Goal: Book appointment/travel/reservation

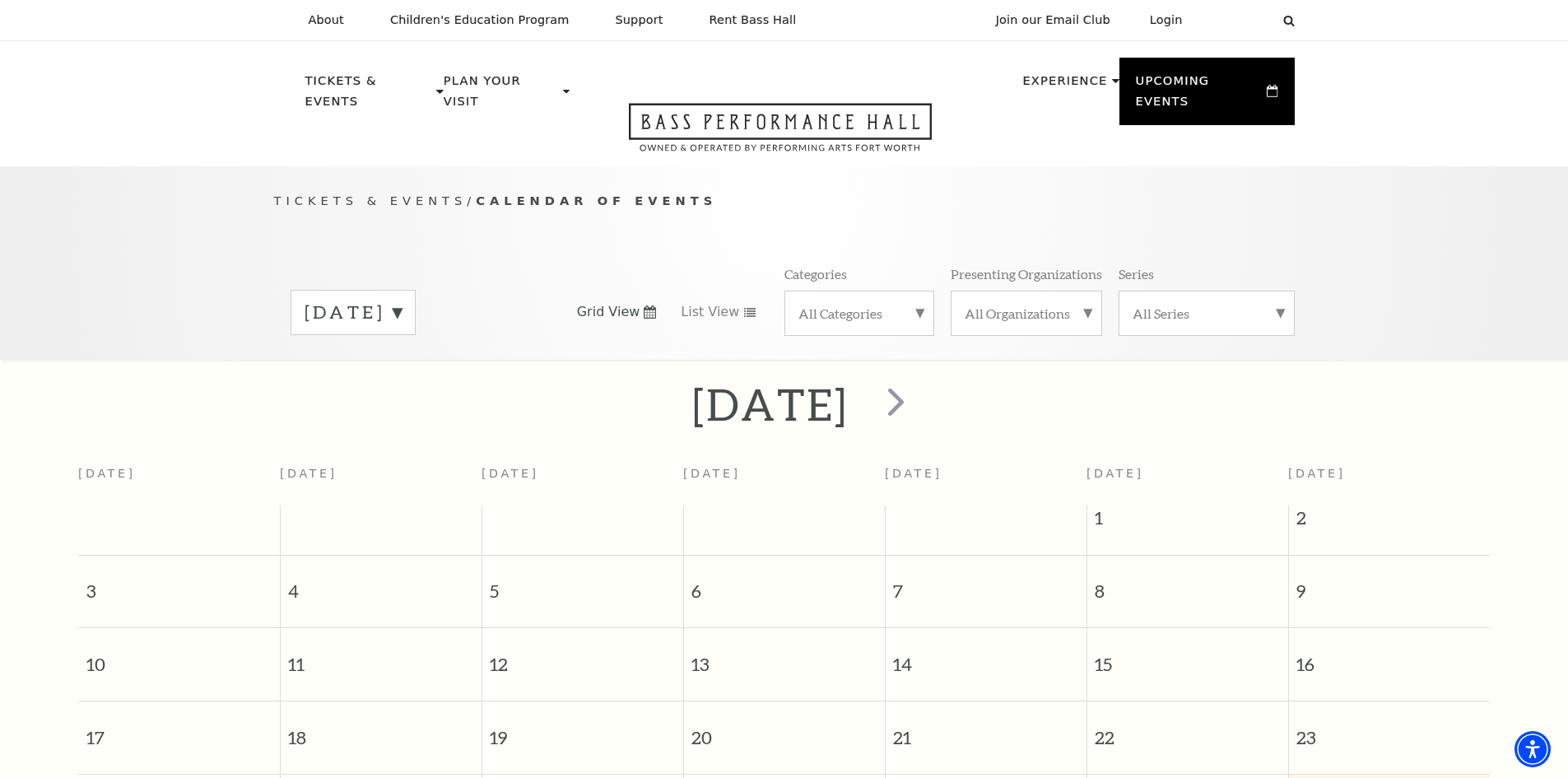
scroll to position [146, 0]
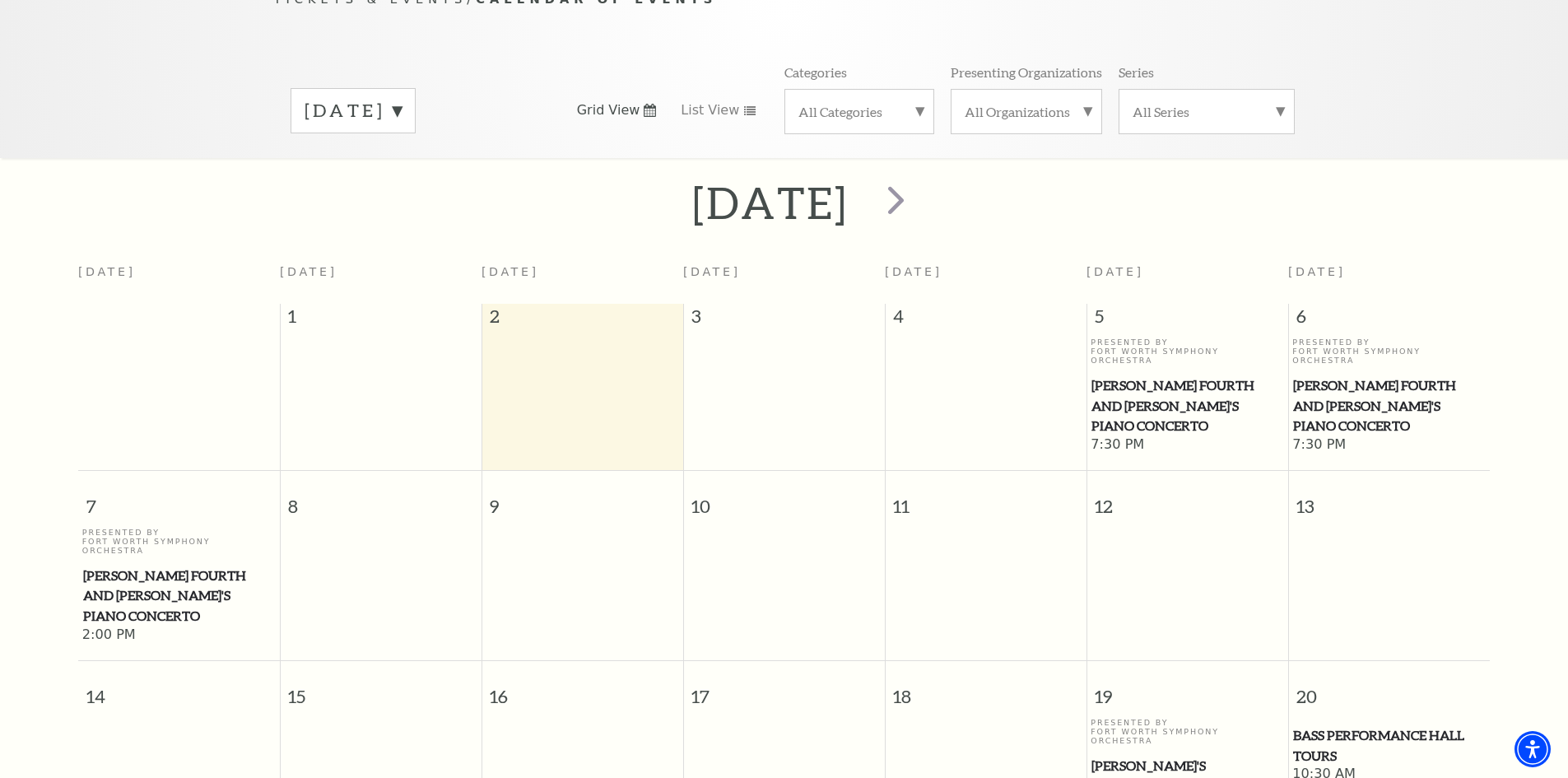
scroll to position [63, 0]
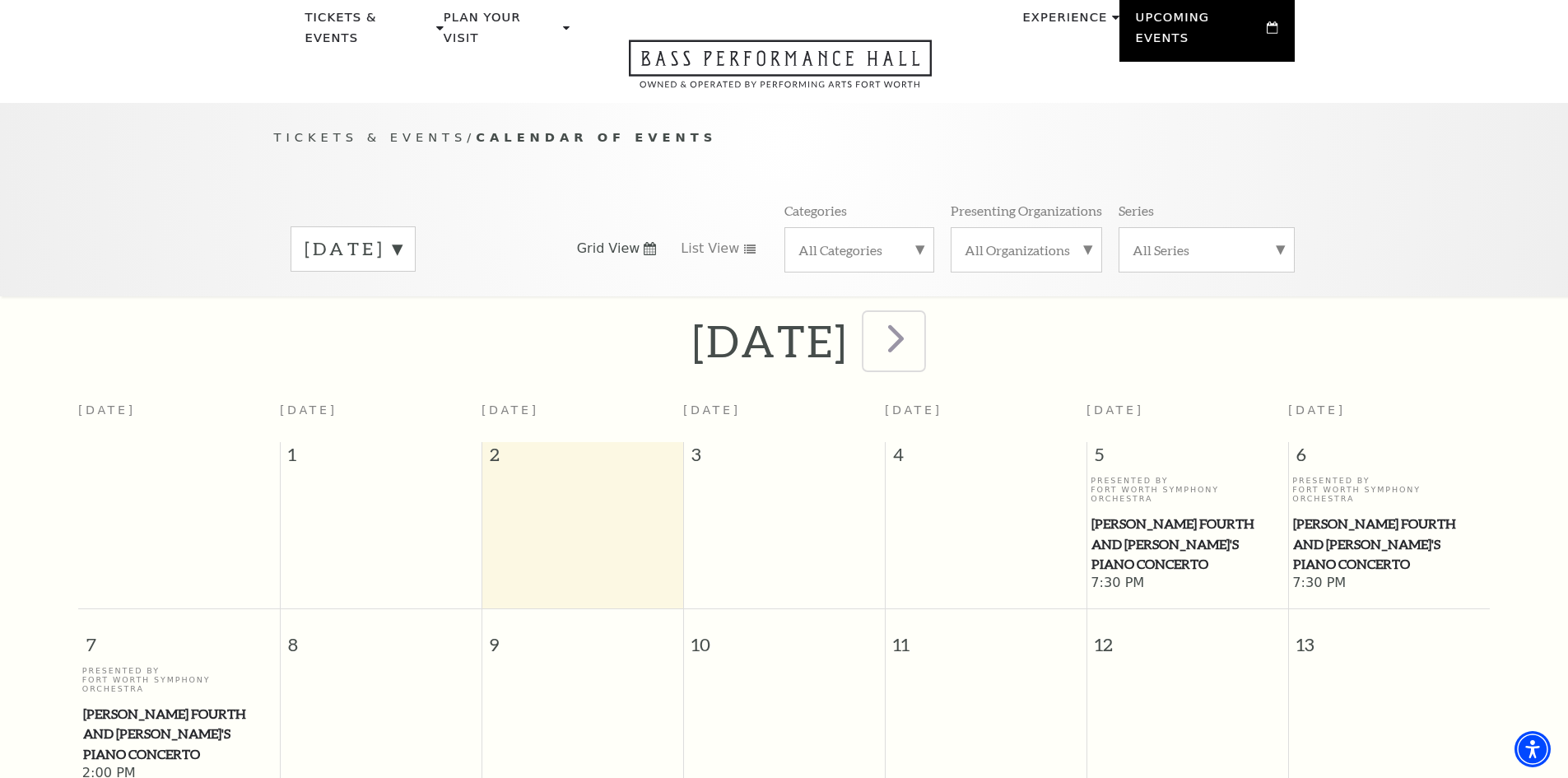
click at [919, 315] on span "next" at bounding box center [895, 338] width 47 height 47
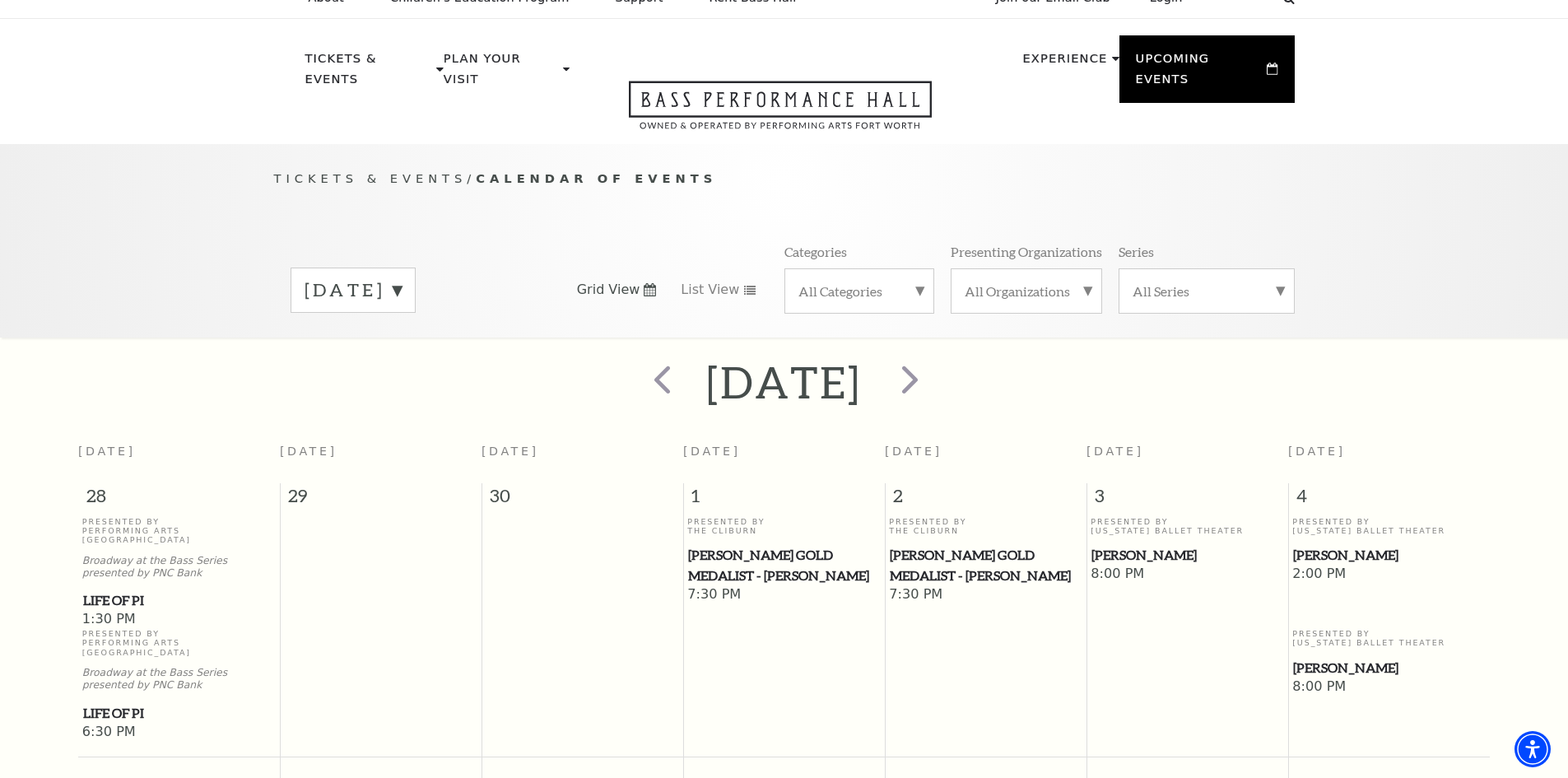
scroll to position [0, 0]
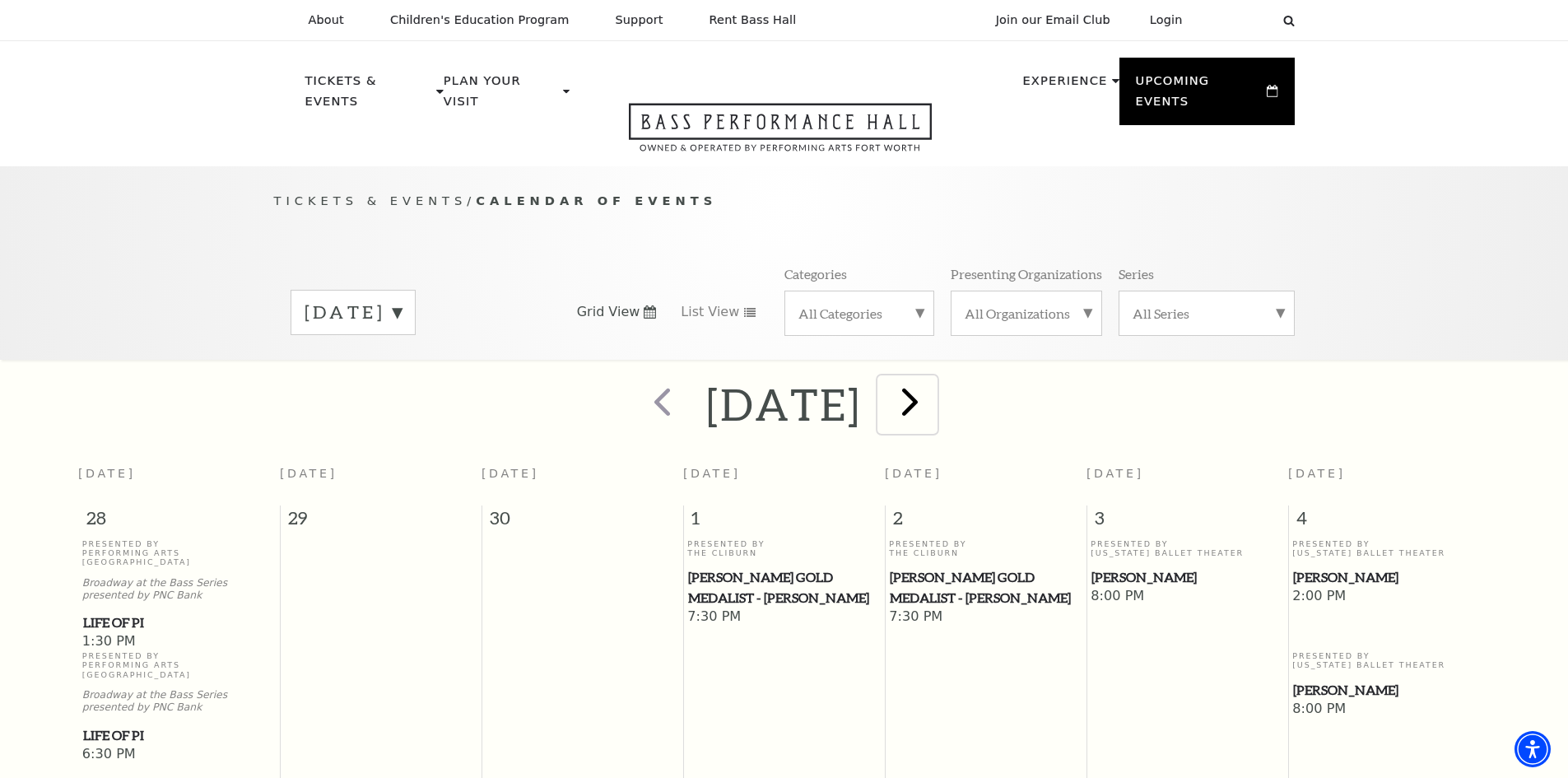
click at [933, 381] on span "next" at bounding box center [910, 401] width 47 height 47
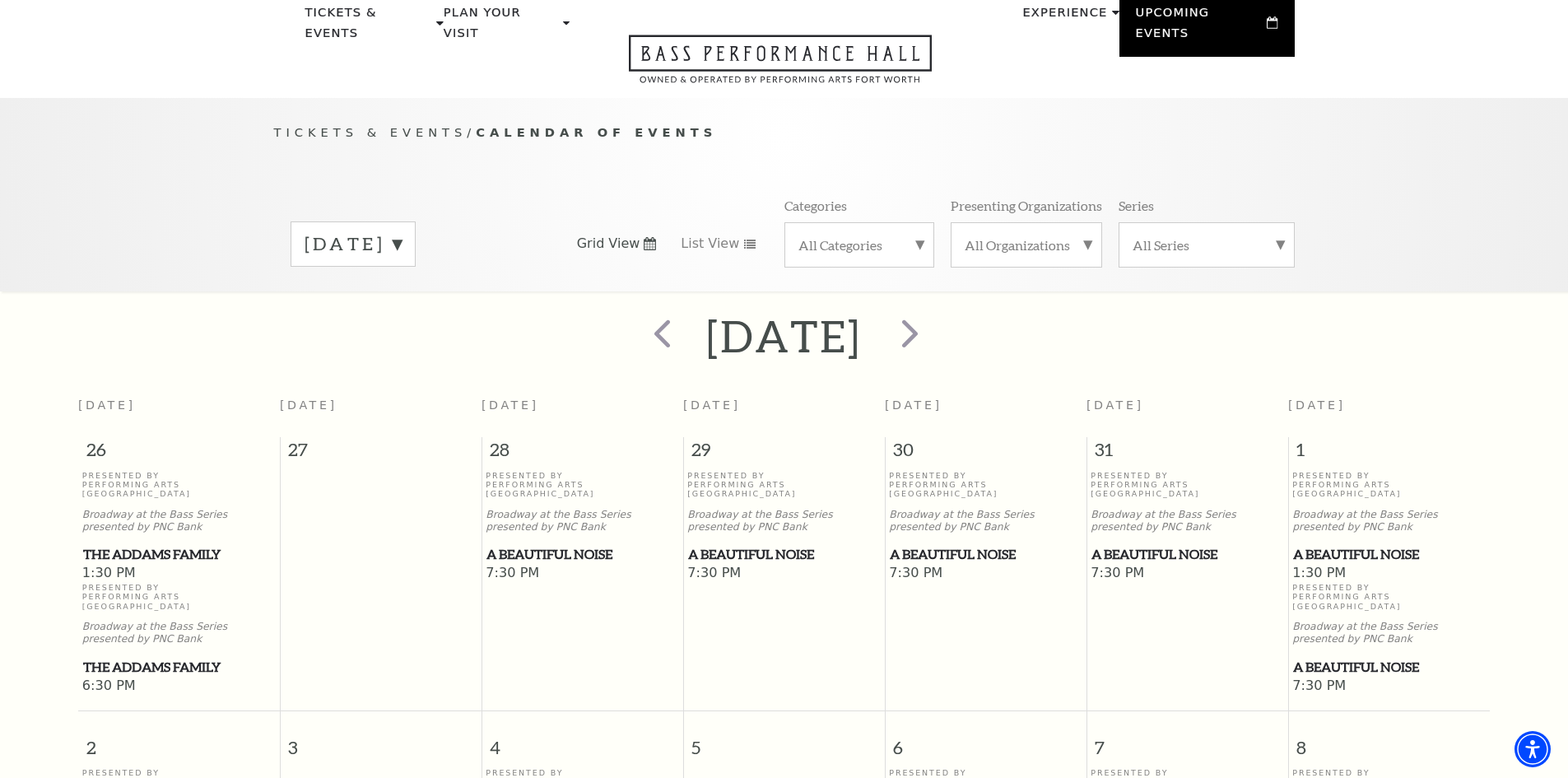
scroll to position [63, 0]
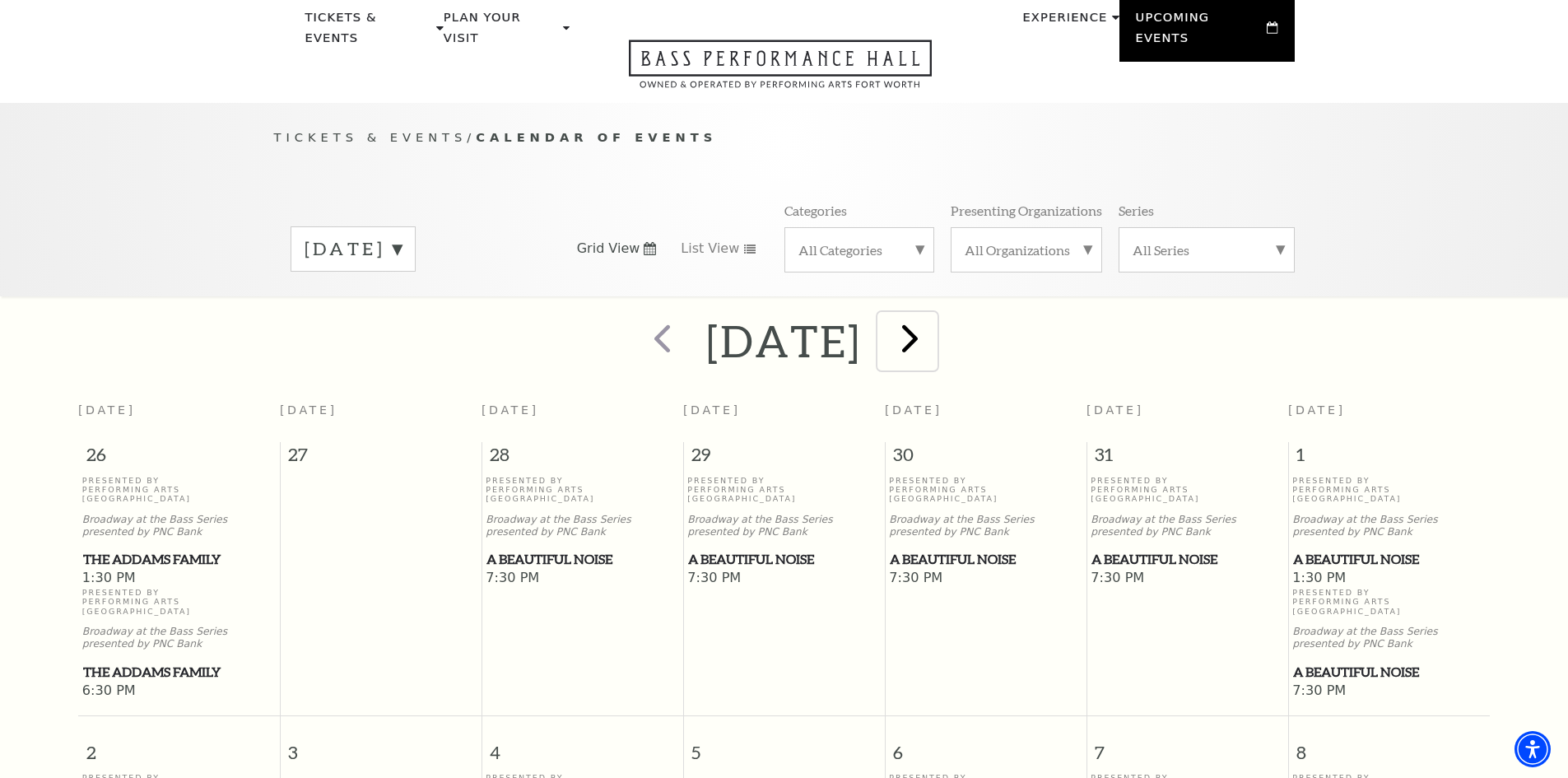
click at [933, 317] on span "next" at bounding box center [910, 338] width 47 height 47
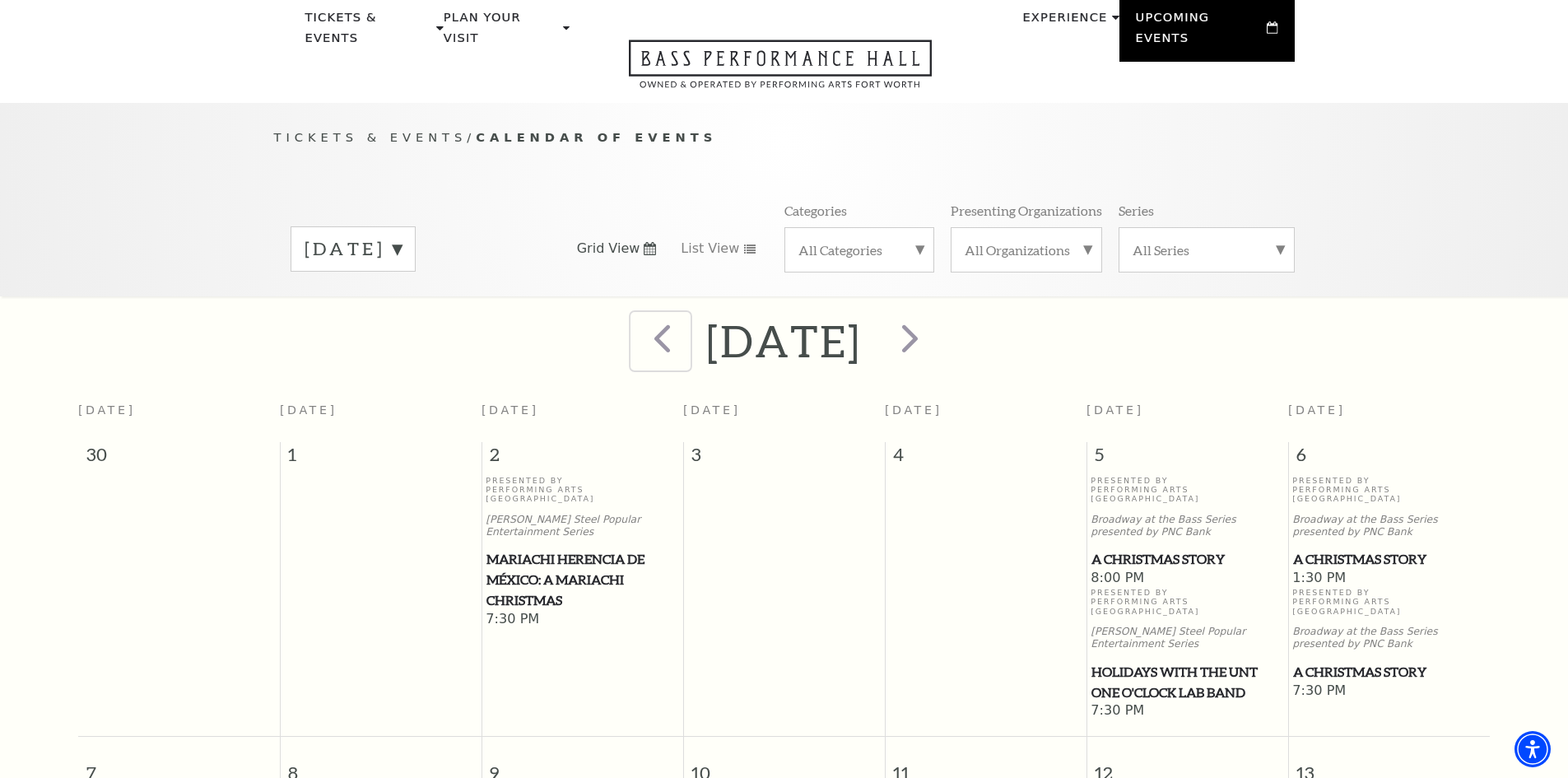
click at [638, 322] on span "prev" at bounding box center [662, 338] width 47 height 47
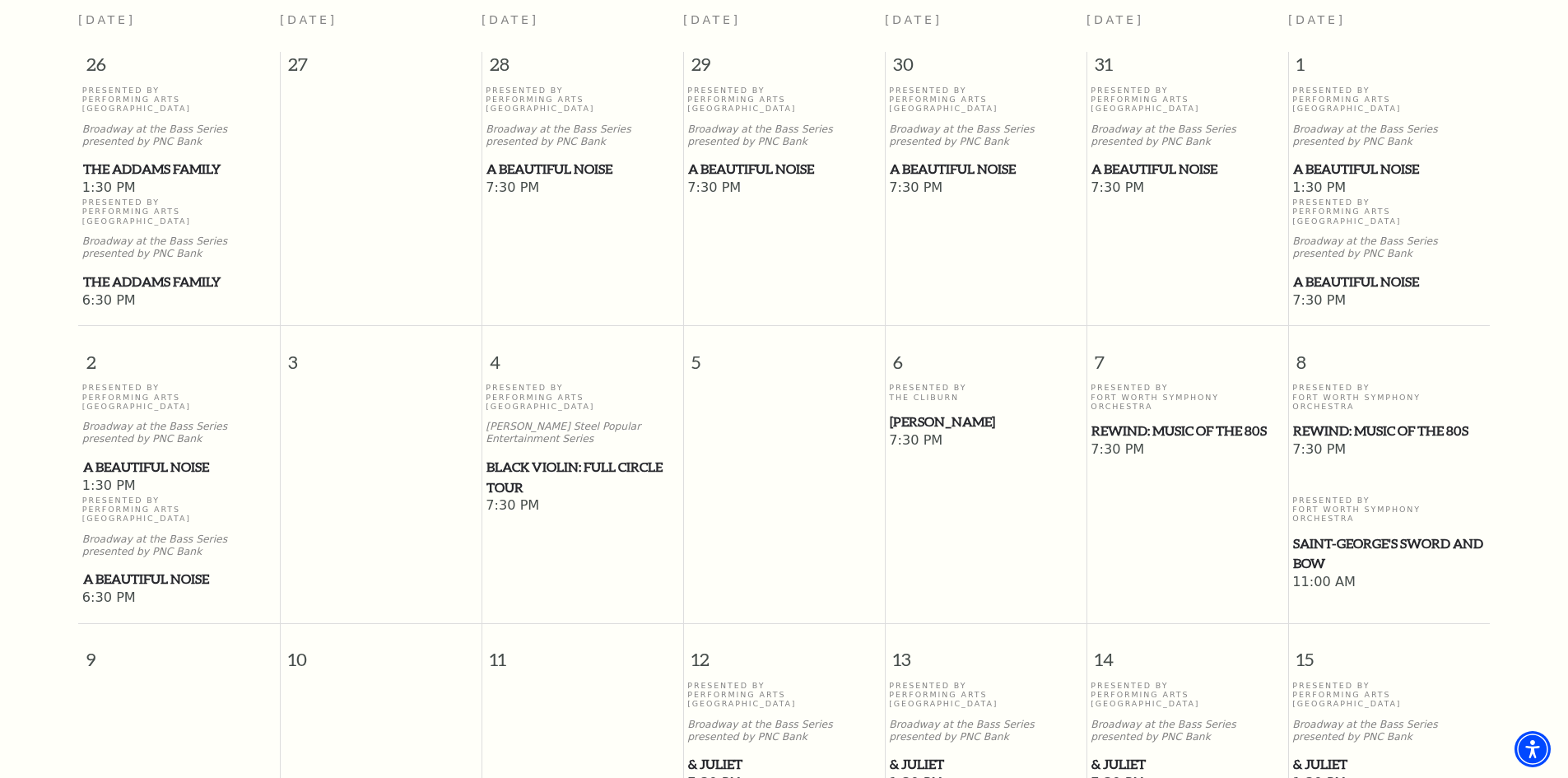
scroll to position [228, 0]
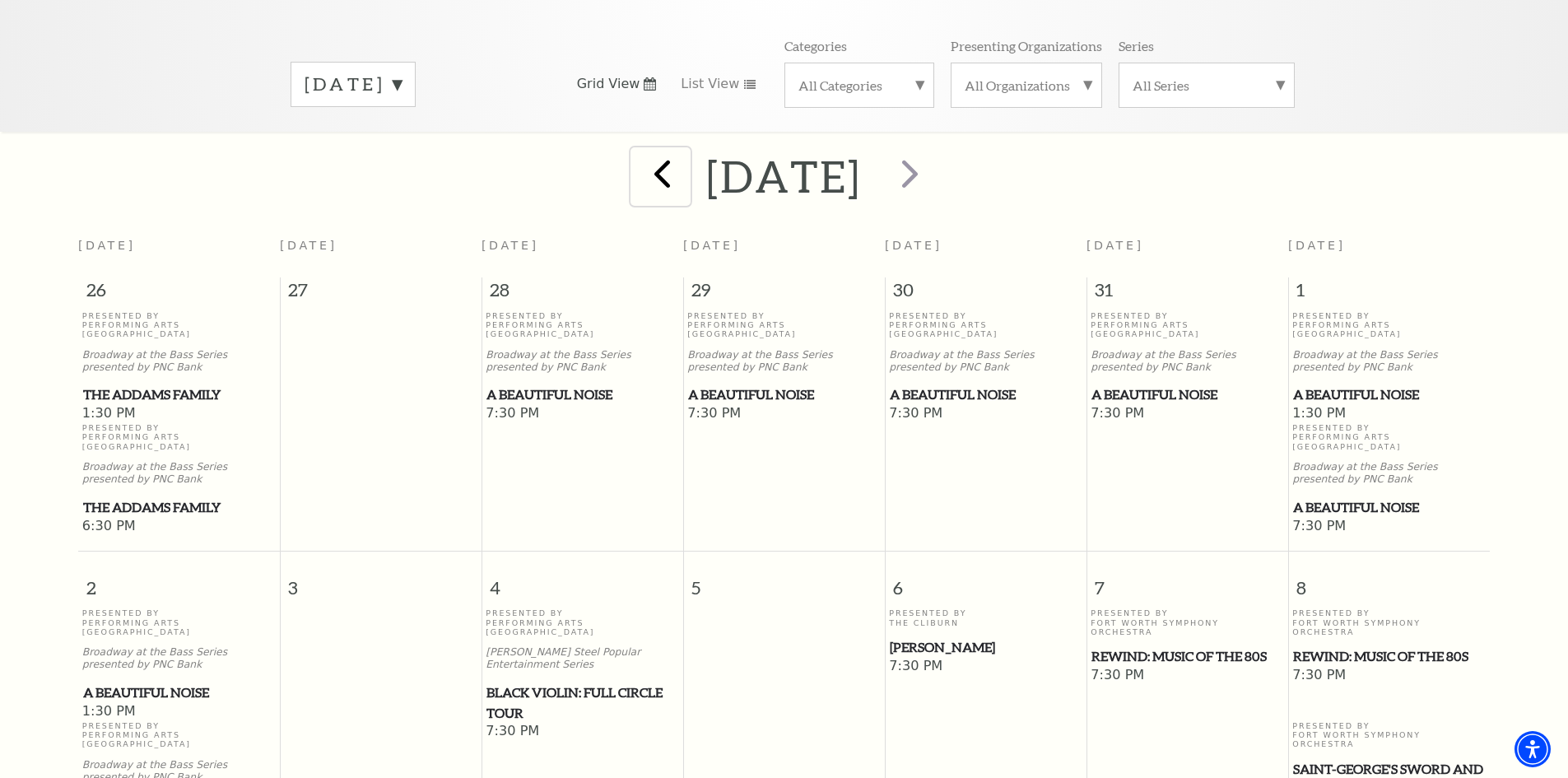
click at [638, 157] on span "prev" at bounding box center [662, 173] width 47 height 47
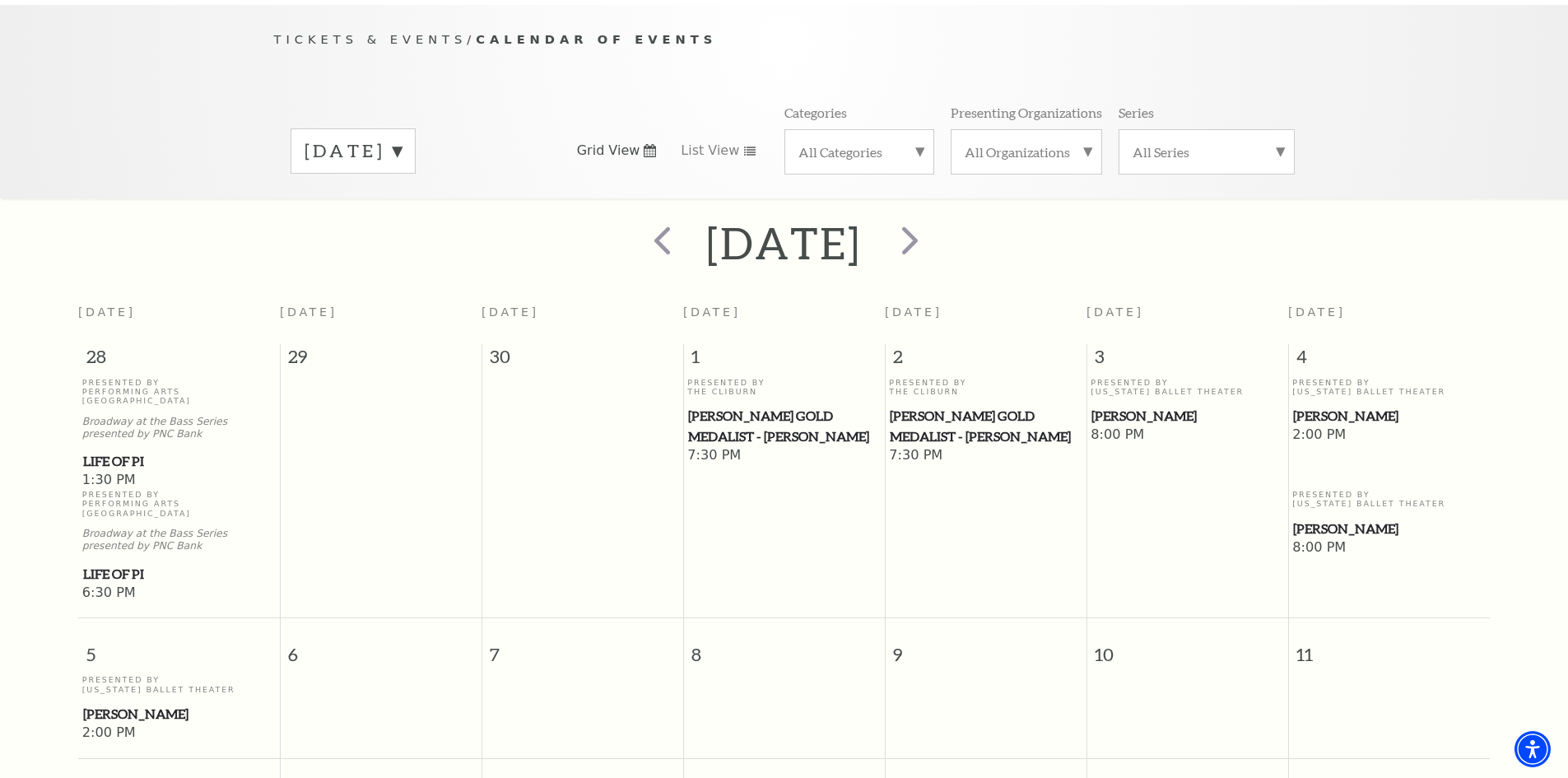
scroll to position [146, 0]
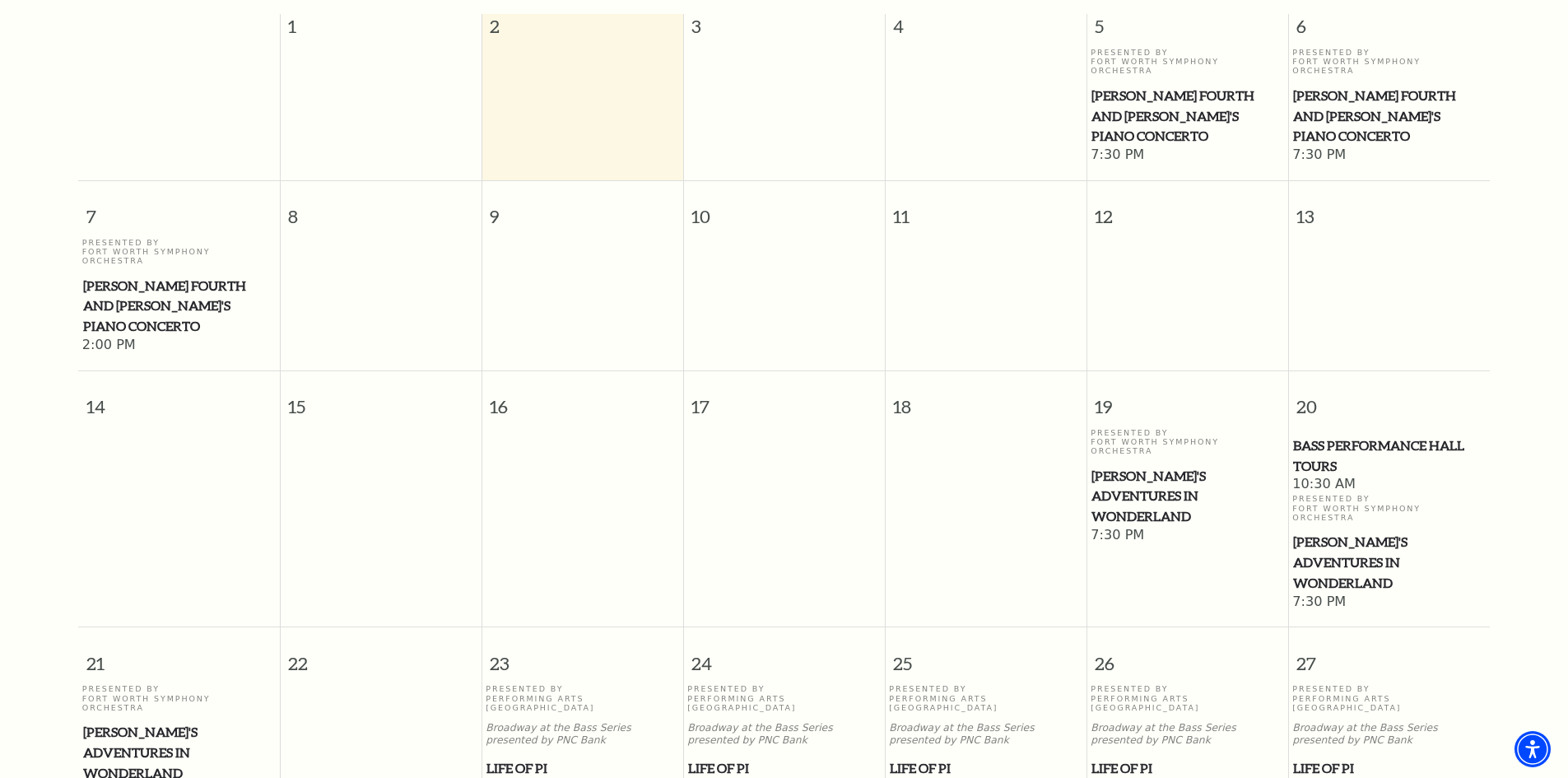
scroll to position [392, 0]
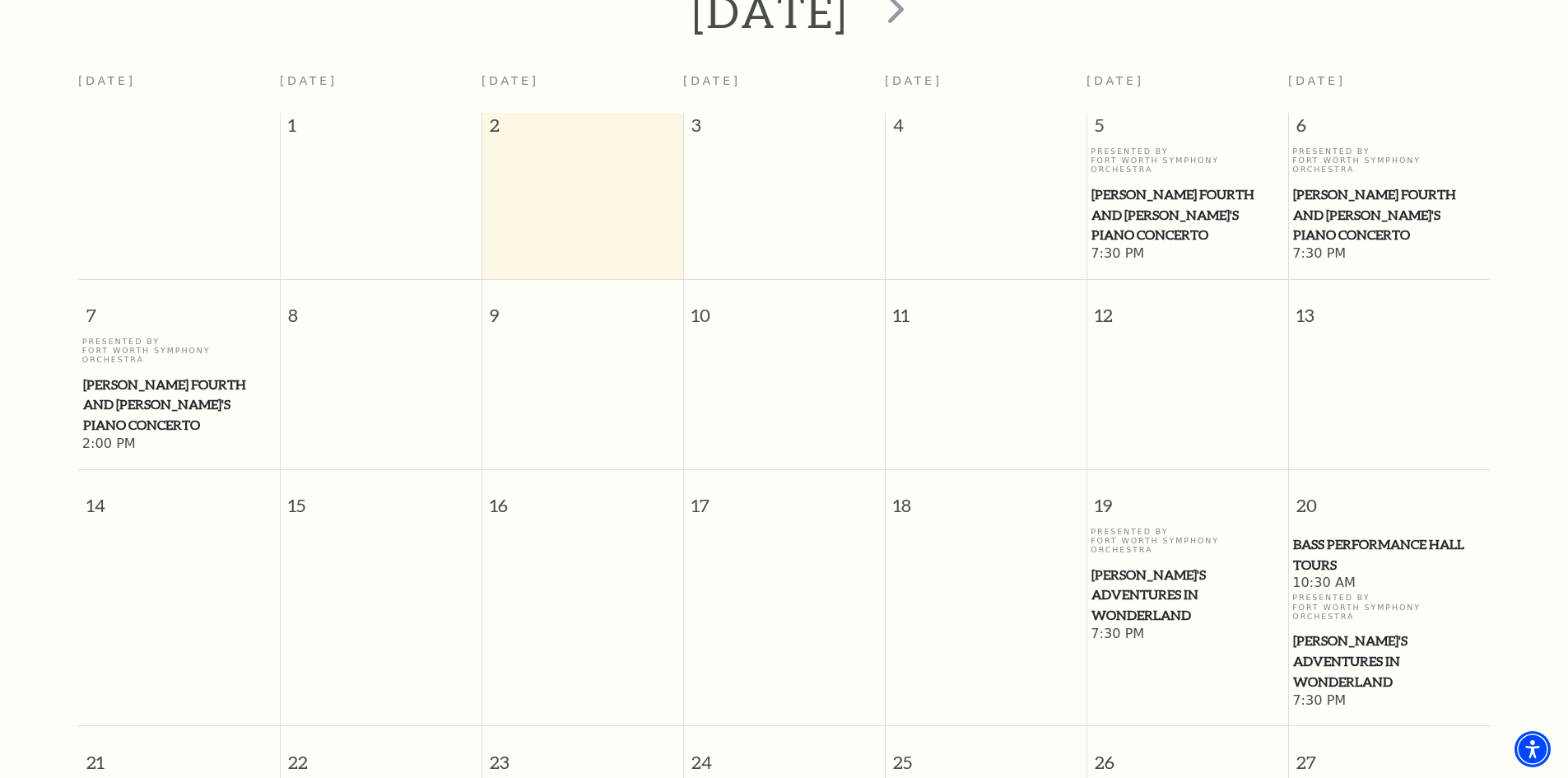
click at [1167, 184] on span "[PERSON_NAME] Fourth and [PERSON_NAME]'s Piano Concerto" at bounding box center [1186, 214] width 192 height 61
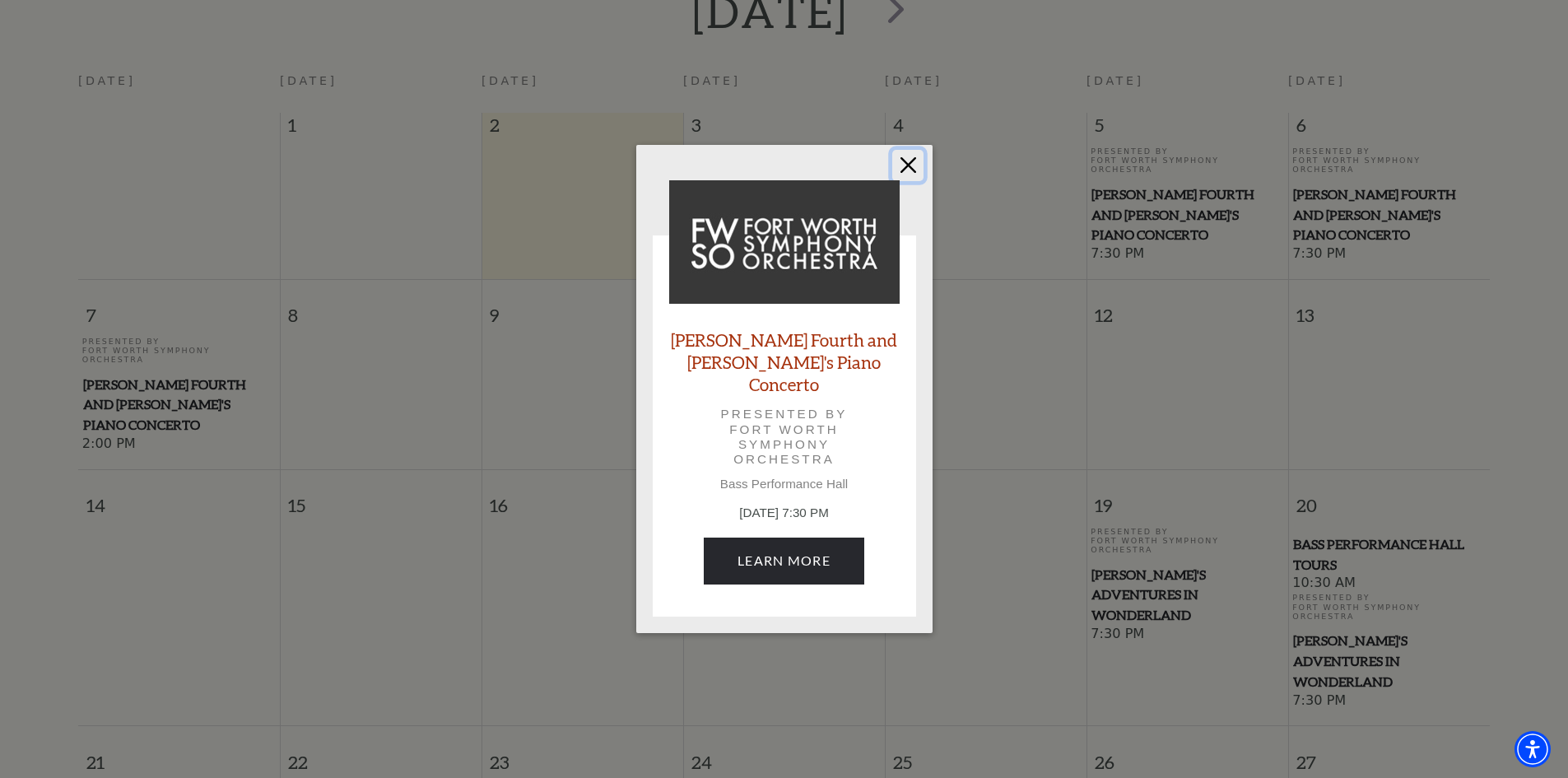
click at [912, 177] on button "Close" at bounding box center [907, 166] width 31 height 31
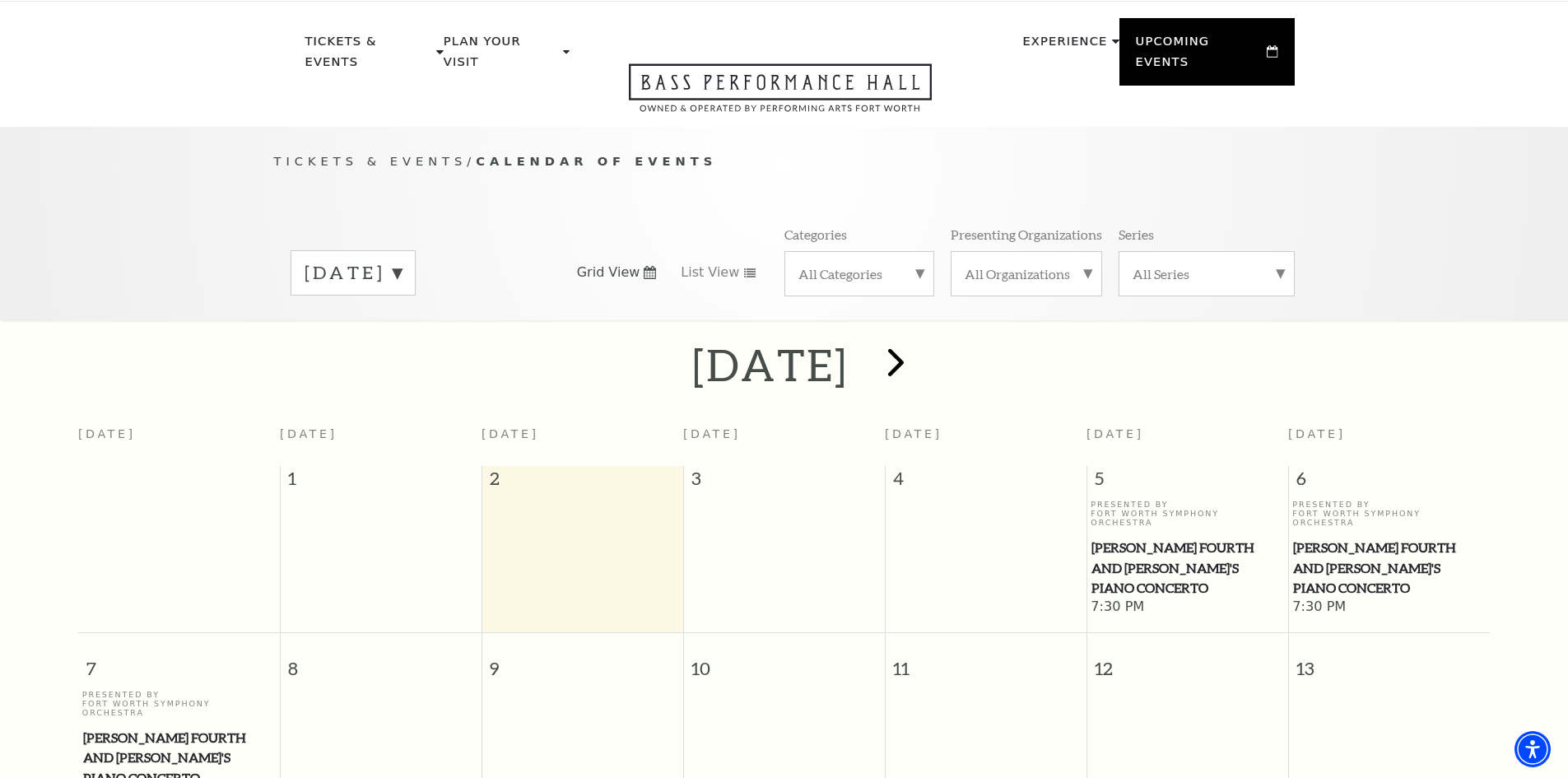
scroll to position [0, 0]
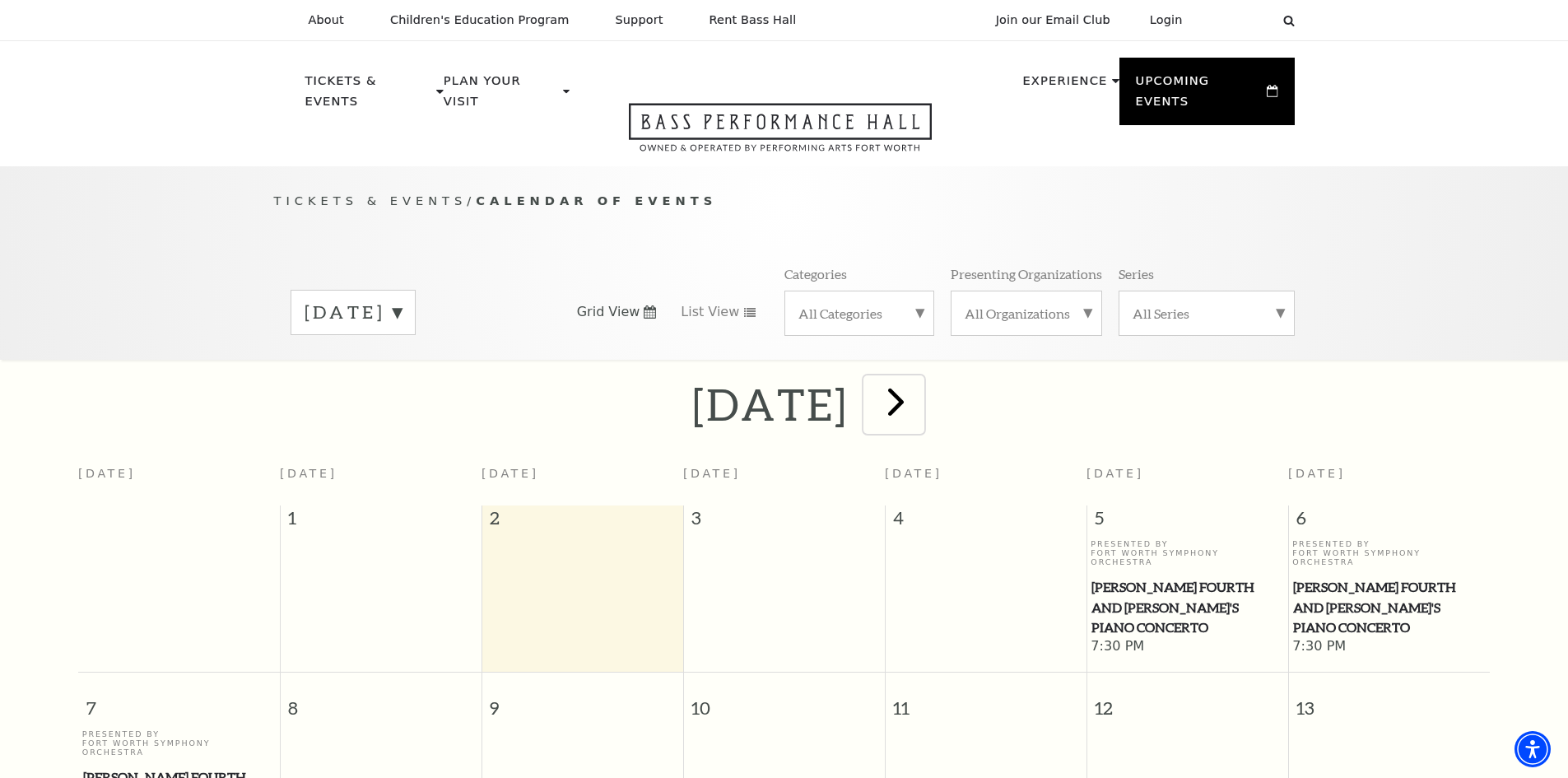
click at [919, 382] on span "next" at bounding box center [895, 401] width 47 height 47
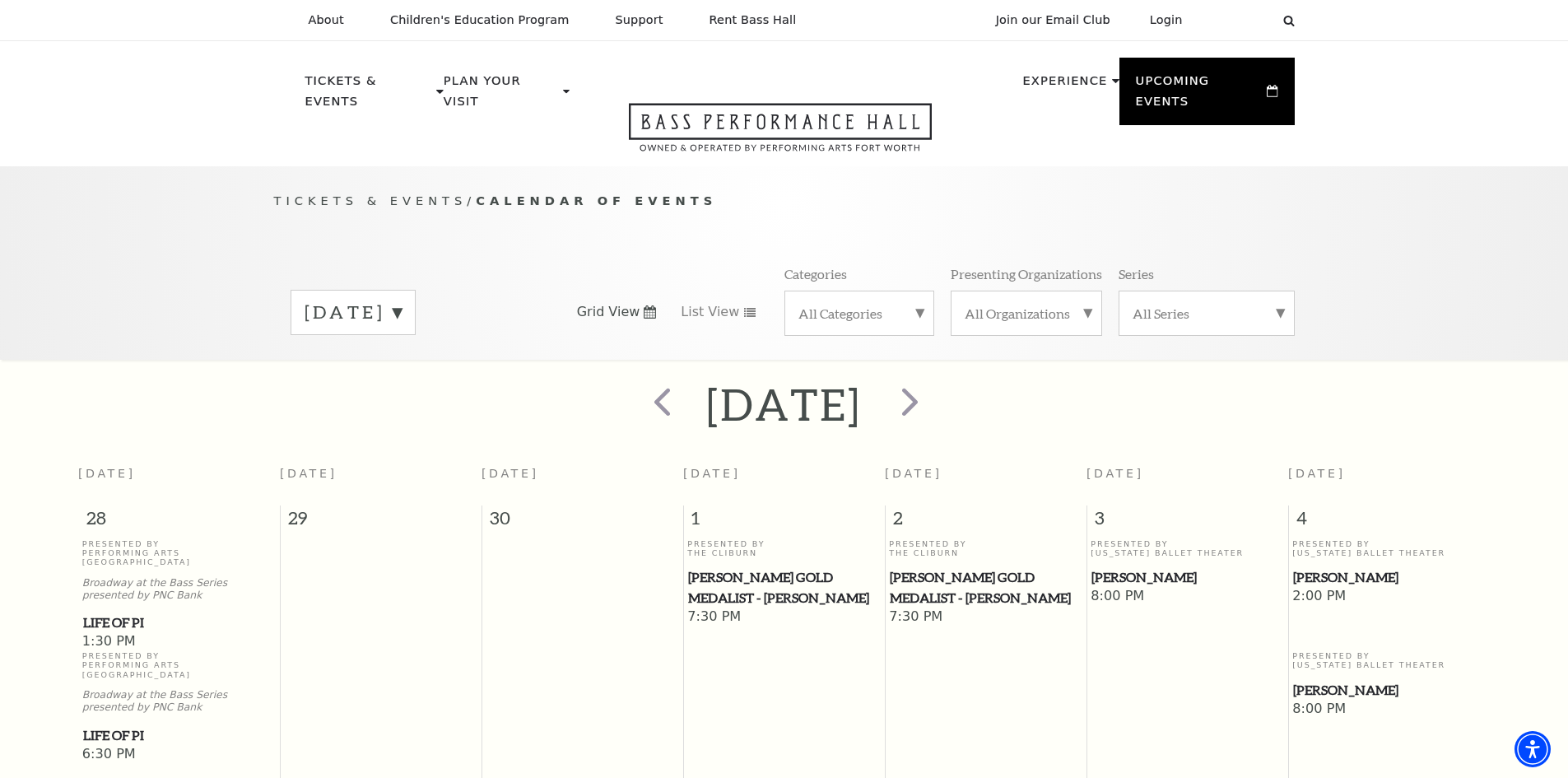
click at [156, 203] on div "Tickets & Events / Calendar of Events October 2025 Grid View List View Categori…" at bounding box center [784, 263] width 1568 height 194
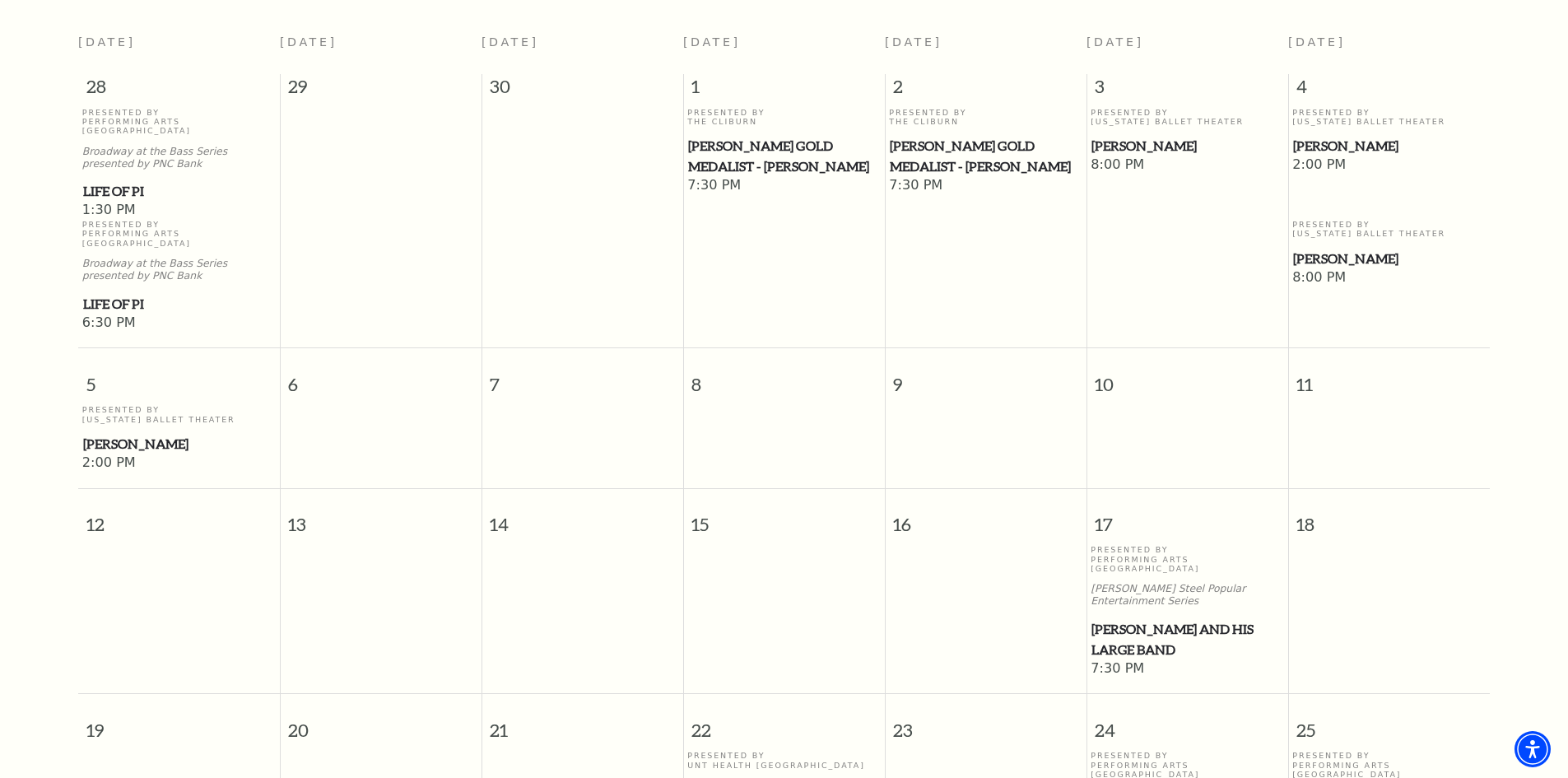
scroll to position [576, 0]
